Goal: Entertainment & Leisure: Browse casually

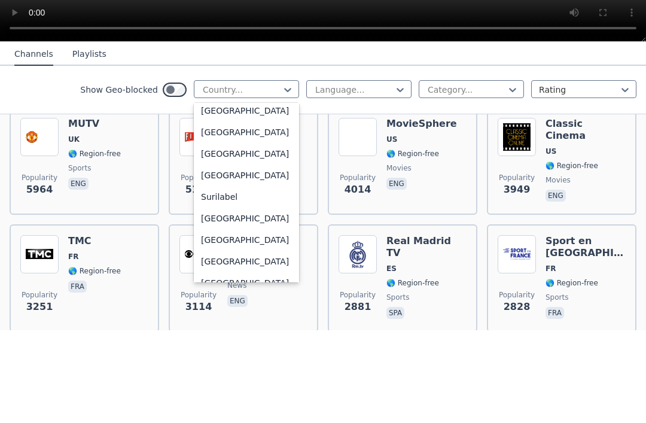
scroll to position [3760, 0]
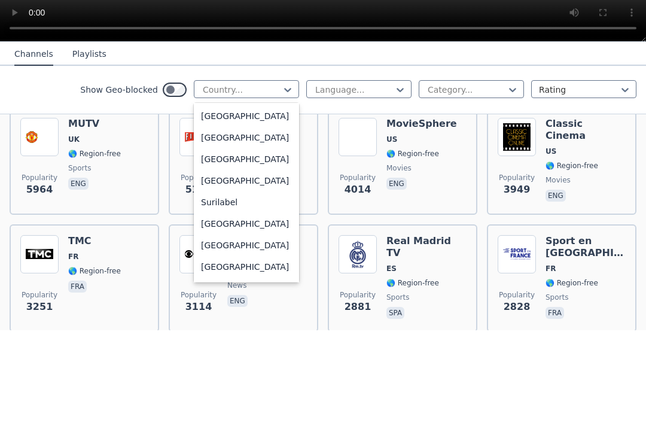
click at [247, 177] on div "[GEOGRAPHIC_DATA]" at bounding box center [246, 188] width 105 height 22
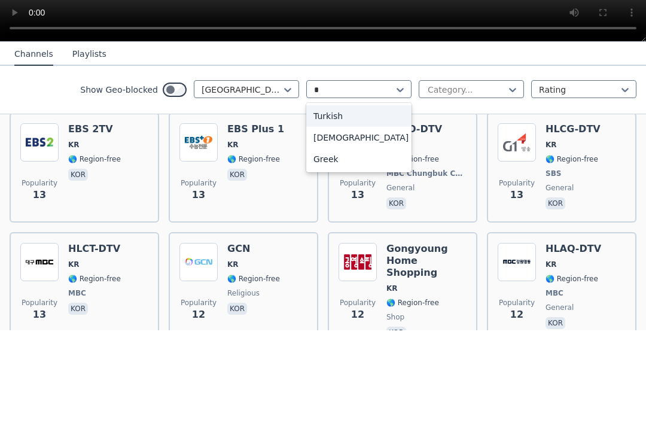
scroll to position [1823, 0]
click at [326, 220] on div "[DEMOGRAPHIC_DATA]" at bounding box center [358, 231] width 105 height 22
type input "*"
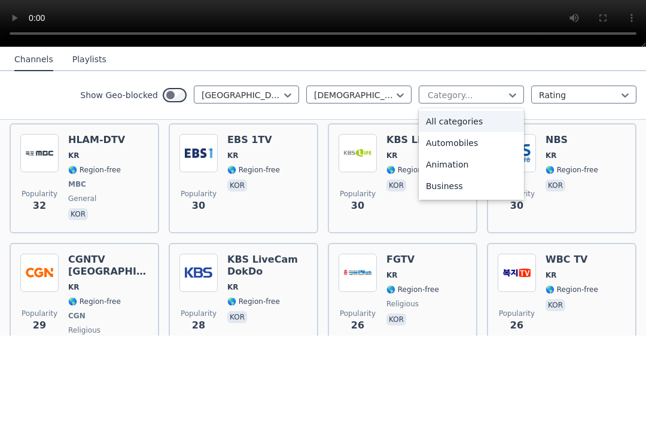
scroll to position [619, 0]
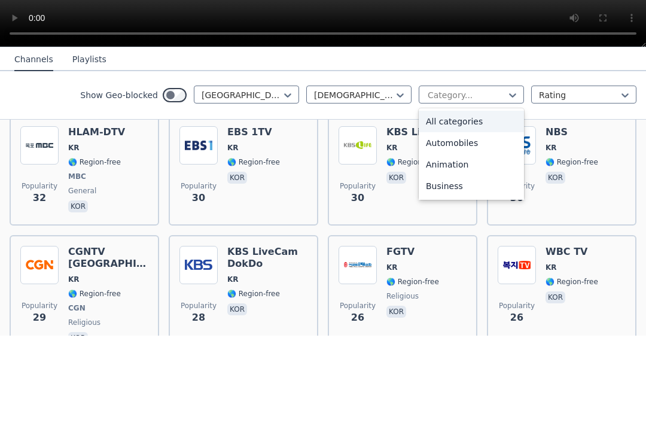
click at [454, 241] on div "Animation" at bounding box center [471, 252] width 105 height 22
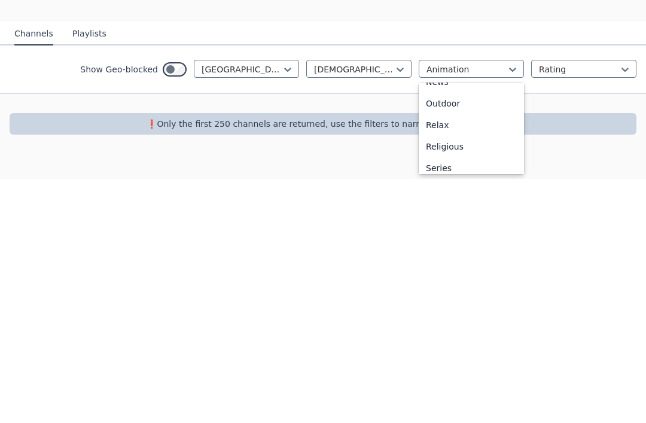
scroll to position [354, 0]
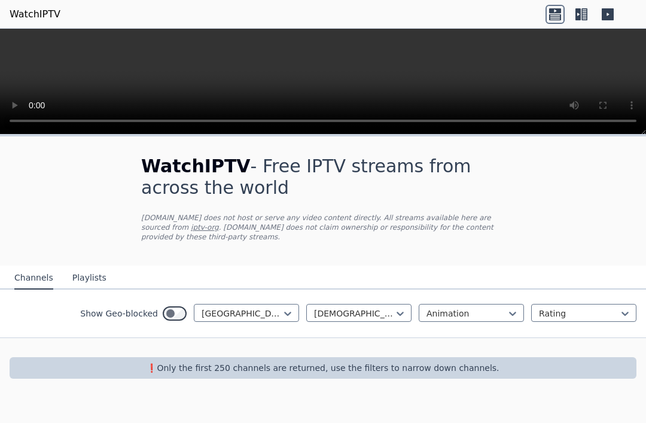
click at [440, 323] on div "Korean Animation Rating" at bounding box center [471, 313] width 330 height 19
click at [466, 303] on div "Show Geo-blocked South Korea Korean Animation Rating" at bounding box center [323, 314] width 646 height 48
click at [467, 303] on div "Show Geo-blocked South Korea Korean Animation Rating" at bounding box center [323, 314] width 646 height 48
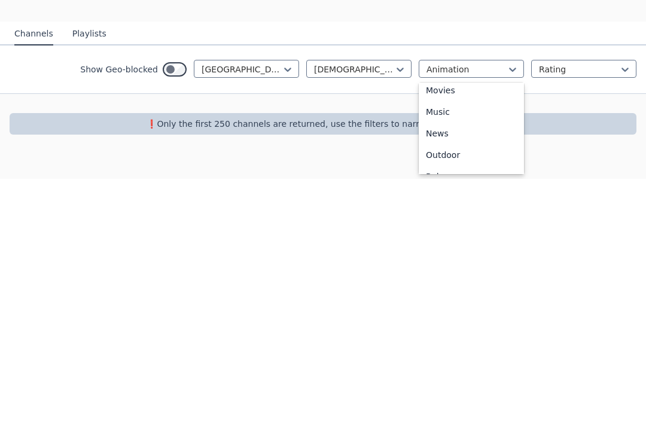
scroll to position [331, 0]
click at [447, 342] on div "Music" at bounding box center [471, 353] width 105 height 22
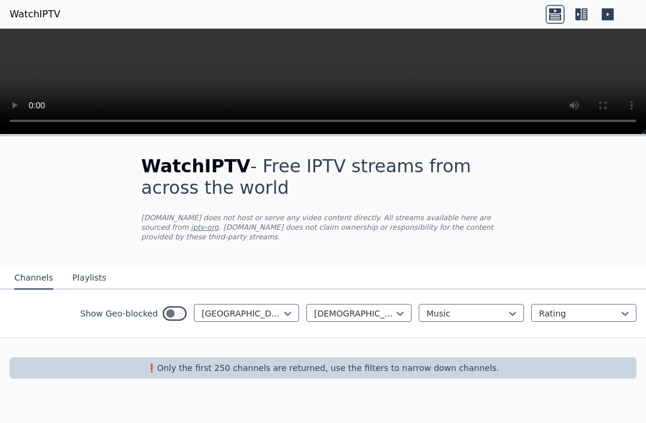
click at [188, 296] on div "Show Geo-blocked South Korea Korean Music Rating" at bounding box center [323, 314] width 646 height 48
click at [195, 299] on div "Show Geo-blocked South Korea Korean Music Rating" at bounding box center [323, 314] width 646 height 48
click at [81, 267] on button "Playlists" at bounding box center [89, 278] width 34 height 23
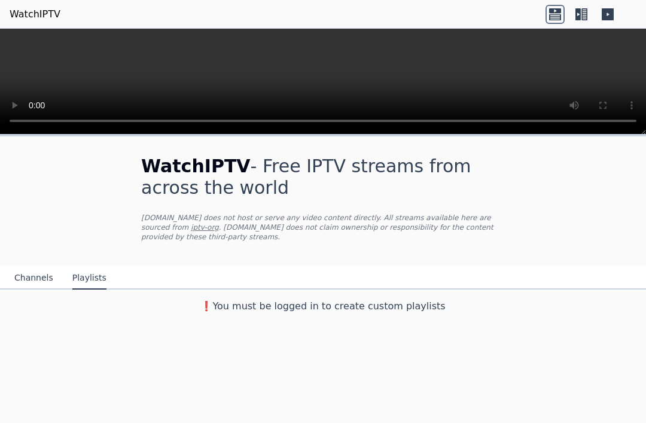
click at [37, 275] on button "Channels" at bounding box center [33, 278] width 39 height 23
